Goal: Find specific page/section: Find specific page/section

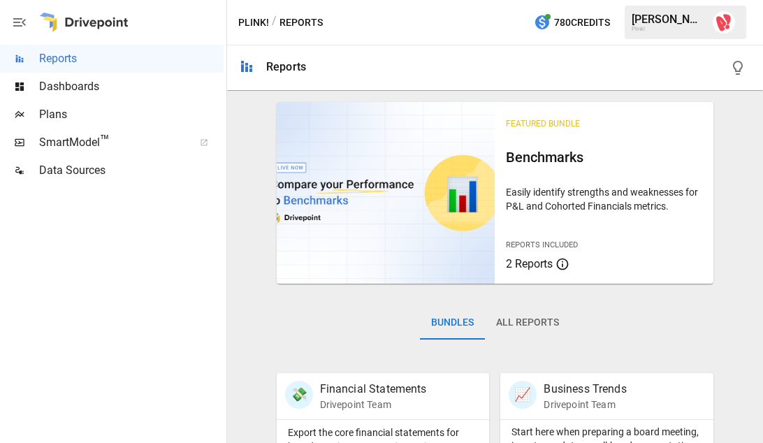
click at [107, 147] on span "™" at bounding box center [105, 140] width 10 height 17
click at [91, 113] on span "Plans" at bounding box center [131, 114] width 184 height 17
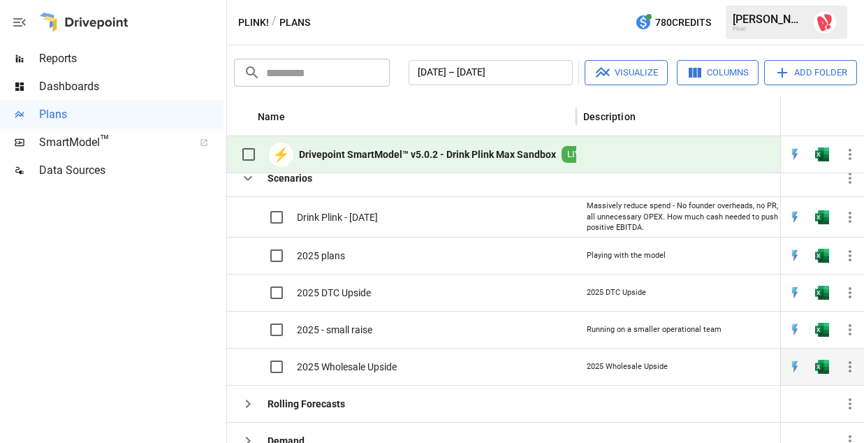
click at [442, 362] on div "2025 Wholesale Upside" at bounding box center [401, 366] width 349 height 37
click at [381, 367] on span "2025 Wholesale Upside" at bounding box center [347, 367] width 100 height 14
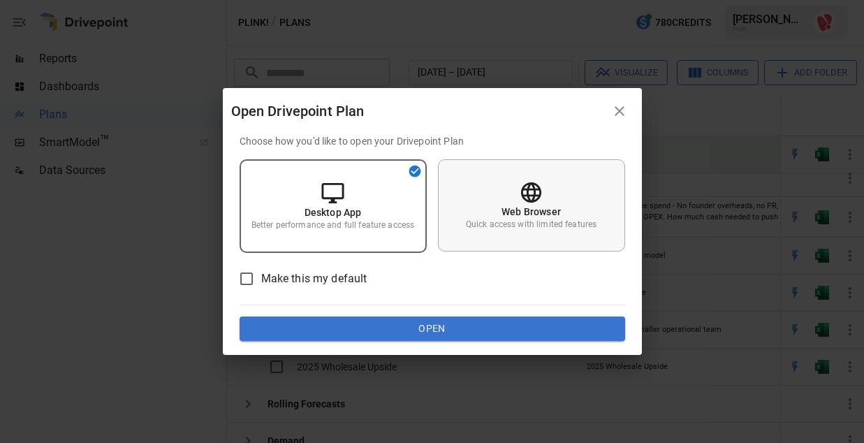
click at [536, 196] on icon at bounding box center [531, 192] width 20 height 20
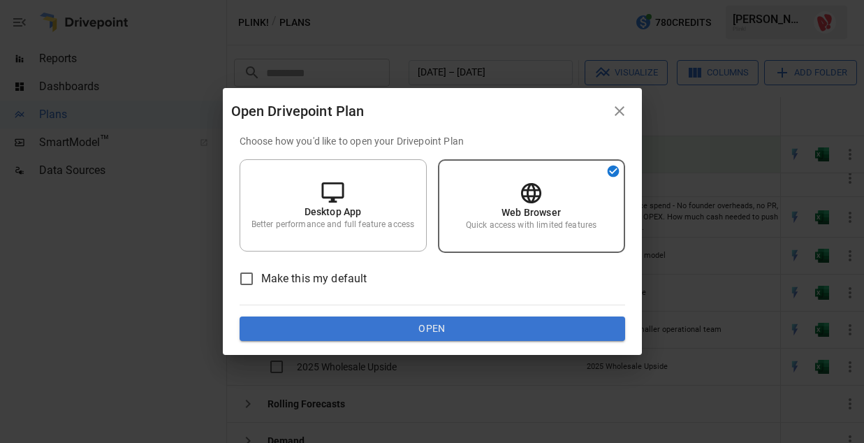
click at [476, 329] on button "Open" at bounding box center [432, 328] width 385 height 25
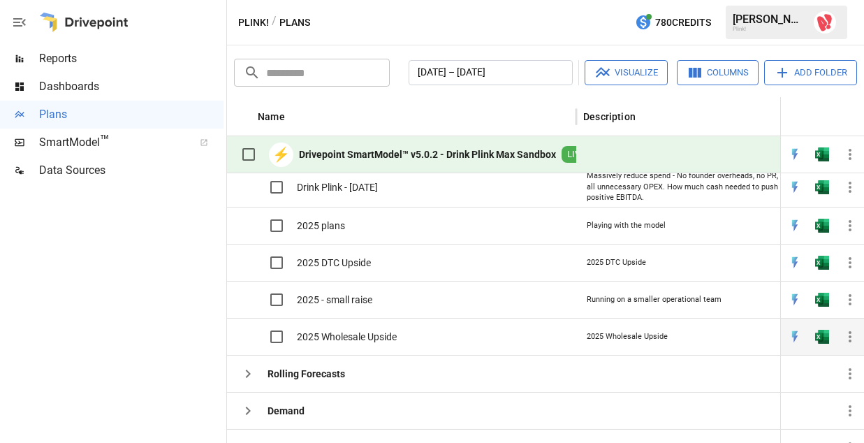
scroll to position [63, 0]
